Goal: Use online tool/utility

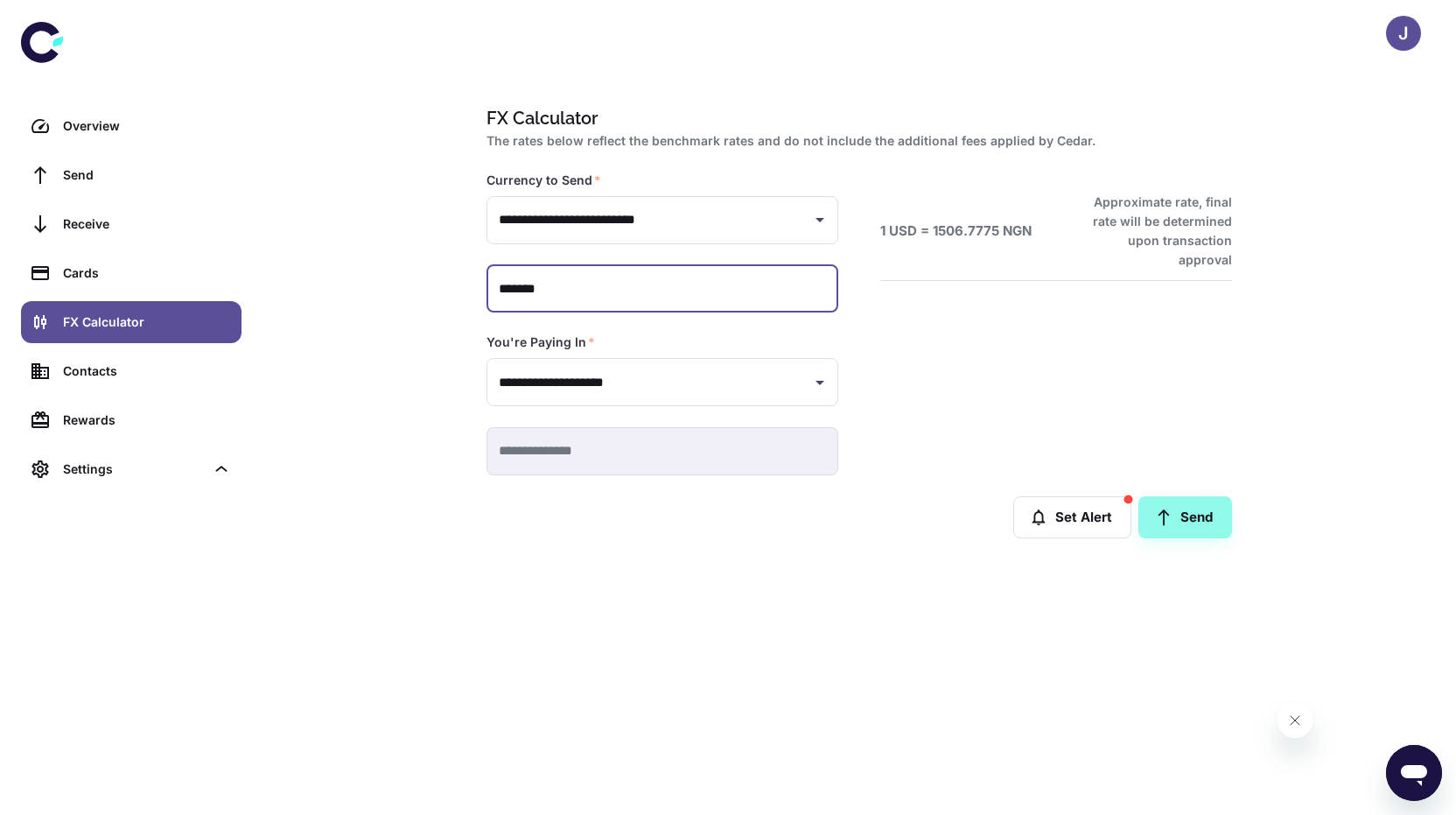
click at [647, 283] on input "*******" at bounding box center [663, 288] width 352 height 48
type input "******"
type input "*******"
type input "**********"
